Goal: Task Accomplishment & Management: Manage account settings

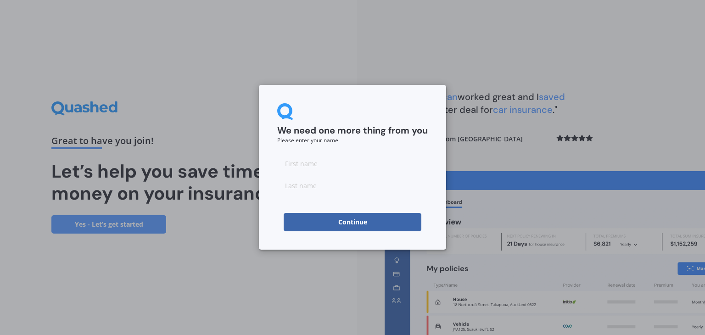
click at [337, 163] on input at bounding box center [352, 163] width 151 height 18
type input "[PERSON_NAME]"
click at [308, 225] on button "Continue" at bounding box center [353, 222] width 138 height 18
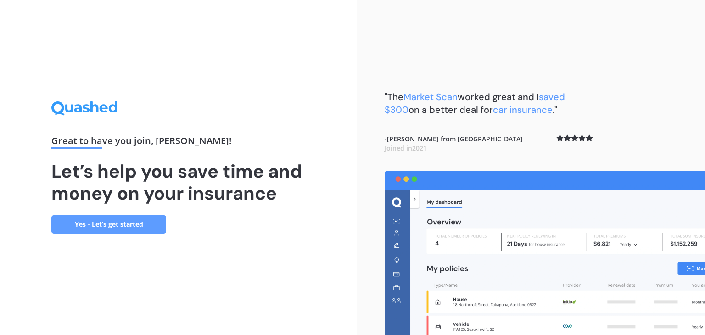
click at [131, 226] on link "Yes - Let’s get started" at bounding box center [108, 224] width 115 height 18
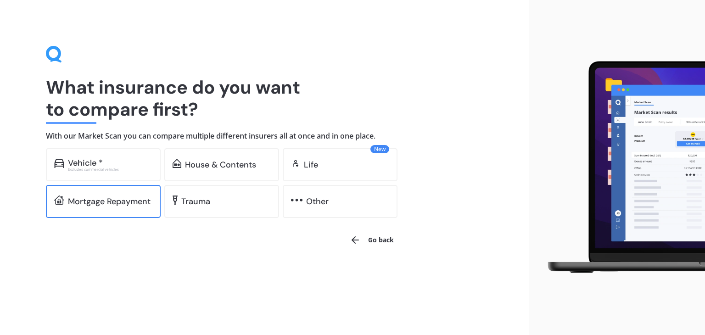
click at [145, 197] on div "Mortgage Repayment" at bounding box center [109, 201] width 83 height 9
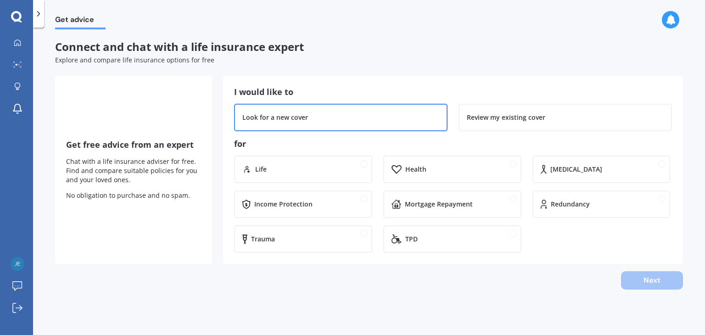
click at [372, 115] on div "Look for a new cover" at bounding box center [340, 117] width 197 height 9
click at [310, 169] on div "Life" at bounding box center [309, 169] width 109 height 9
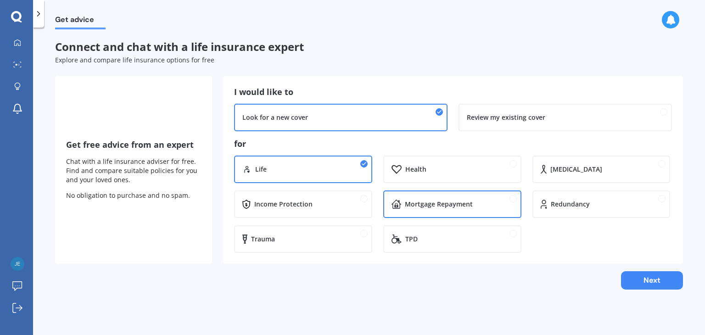
click at [433, 206] on div "Mortgage Repayment" at bounding box center [439, 204] width 68 height 9
click at [320, 239] on div "Trauma" at bounding box center [307, 239] width 113 height 9
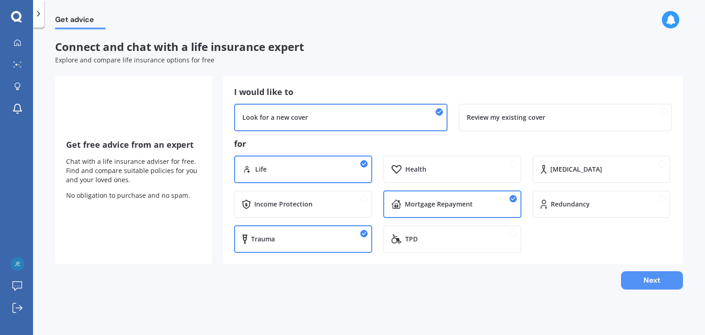
click at [643, 279] on button "Next" at bounding box center [652, 280] width 62 height 18
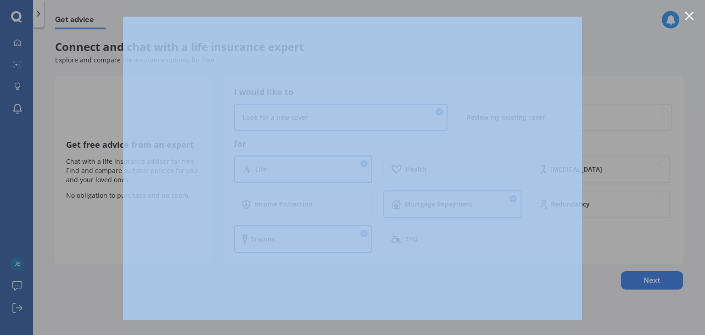
drag, startPoint x: 696, startPoint y: 14, endPoint x: 689, endPoint y: 14, distance: 6.9
click at [689, 14] on div at bounding box center [352, 167] width 705 height 335
click at [689, 14] on div at bounding box center [689, 15] width 9 height 9
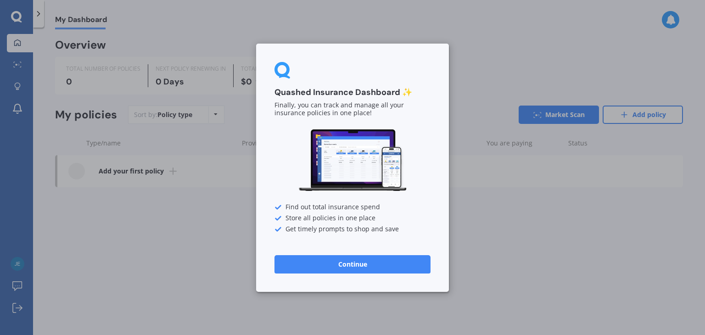
click at [143, 38] on div "Quashed Insurance Dashboard ✨ Finally, you can track and manage all your insura…" at bounding box center [352, 167] width 705 height 335
click at [358, 260] on button "Continue" at bounding box center [353, 264] width 156 height 18
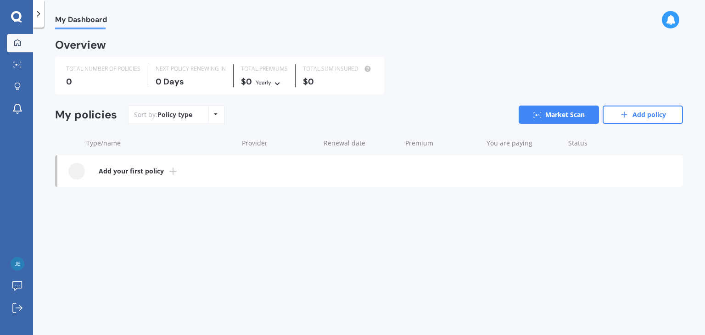
click at [157, 173] on b "Add your first policy" at bounding box center [131, 171] width 65 height 9
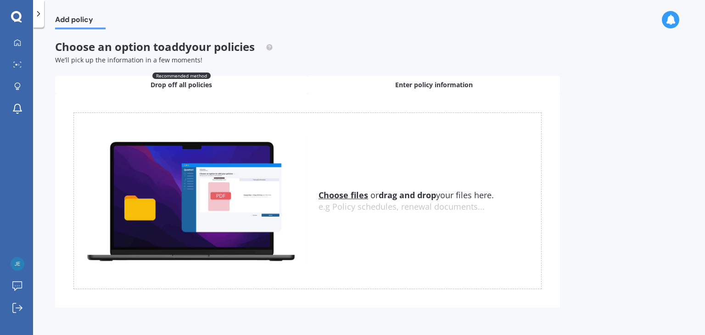
click at [360, 87] on div "Enter policy information" at bounding box center [434, 85] width 253 height 18
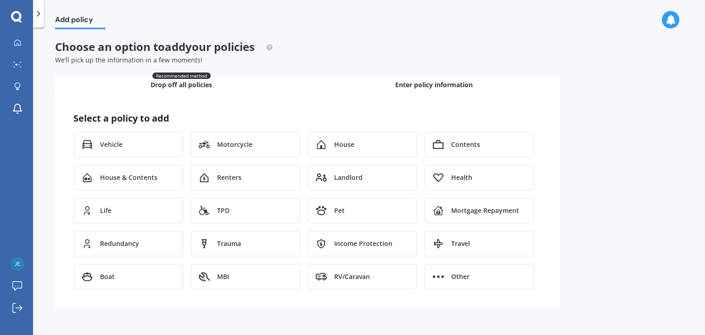
click at [259, 84] on div "Recommended method Drop off all policies" at bounding box center [181, 85] width 253 height 18
